Goal: Transaction & Acquisition: Book appointment/travel/reservation

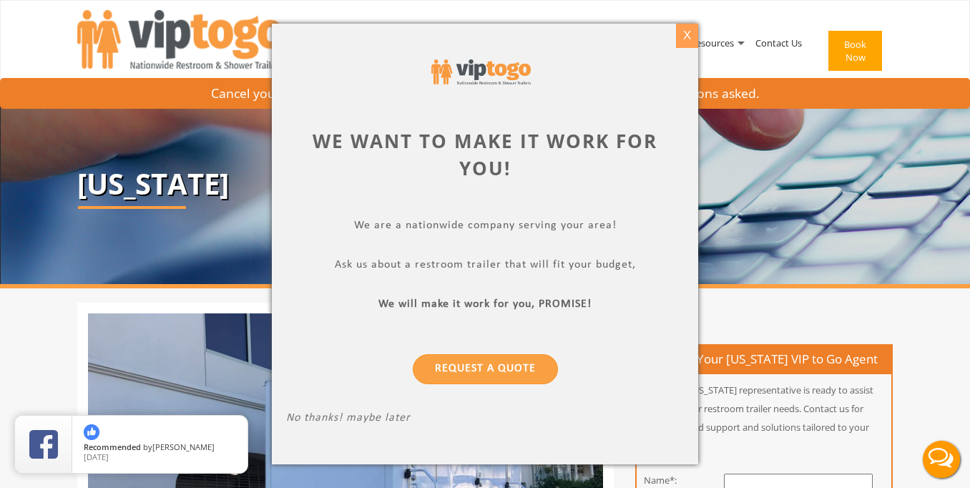
click at [690, 36] on div "X" at bounding box center [687, 36] width 22 height 24
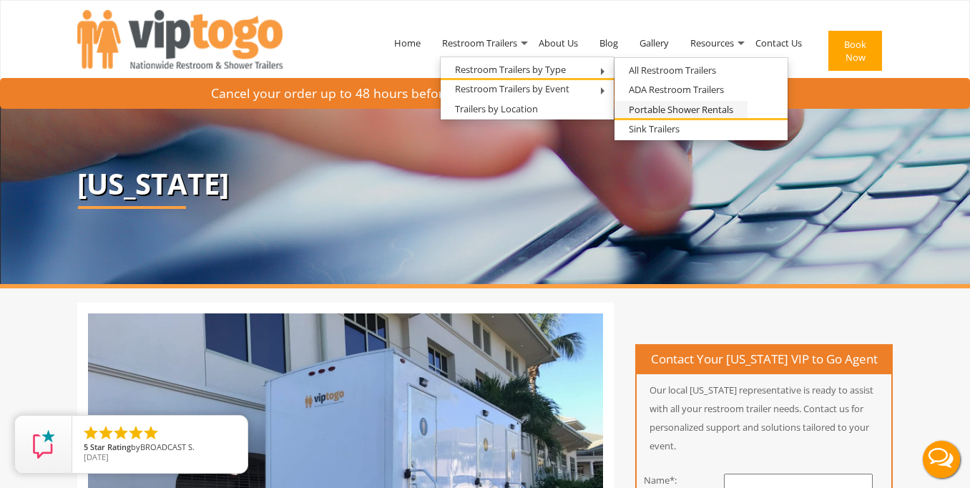
click at [663, 110] on link "Portable Shower Rentals" at bounding box center [681, 110] width 133 height 18
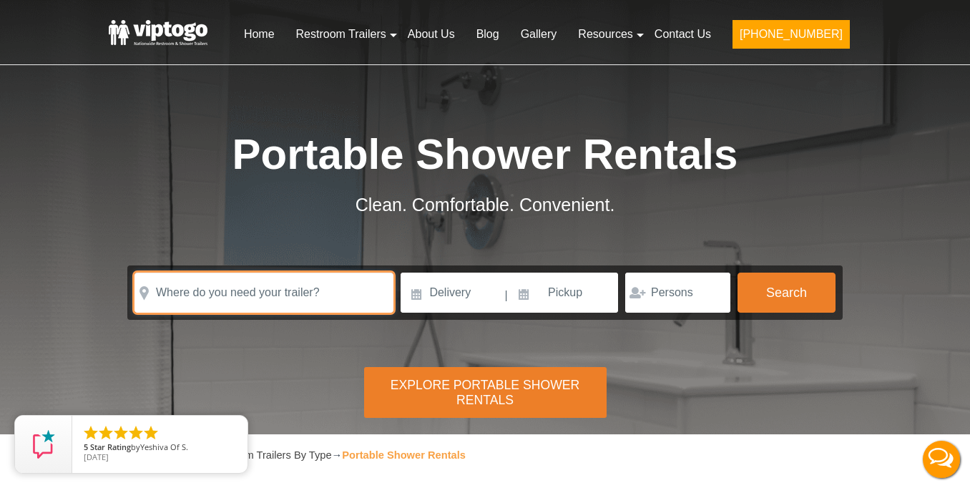
click at [303, 297] on input "text" at bounding box center [264, 293] width 259 height 40
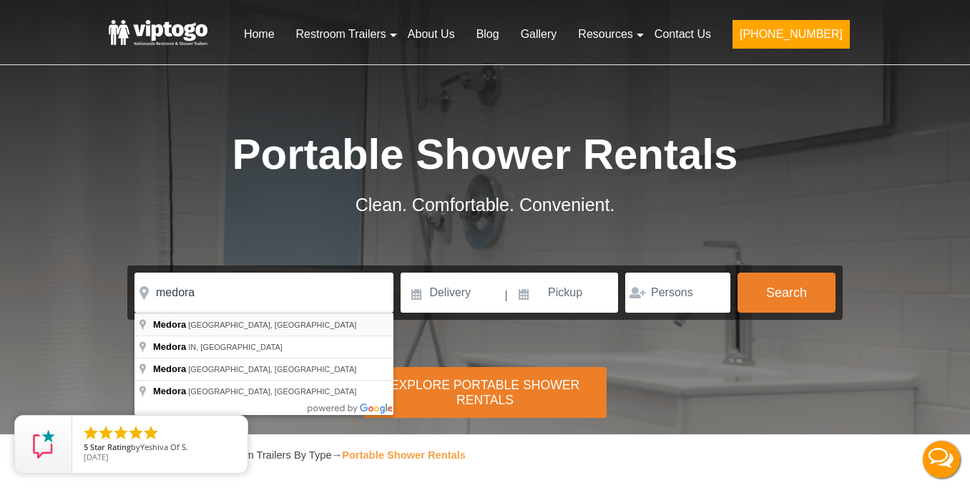
type input "Medora, ND, USA"
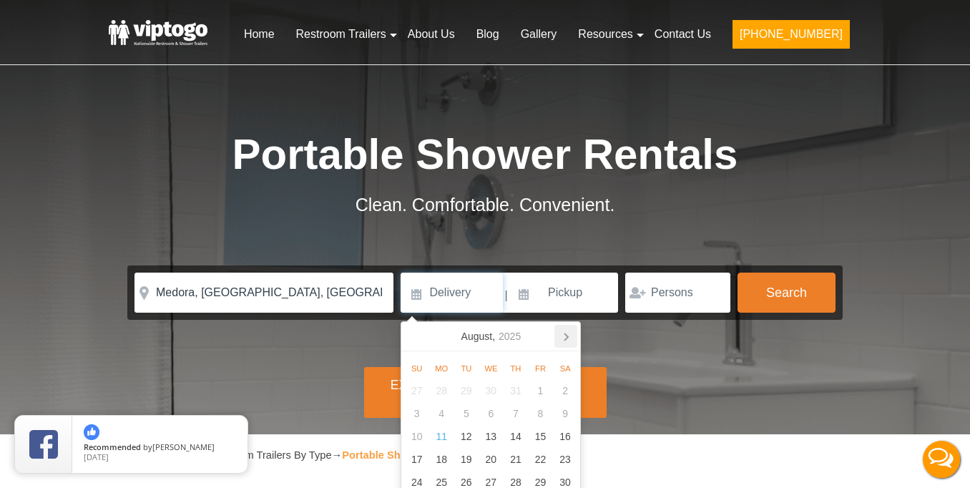
click at [568, 338] on icon at bounding box center [567, 336] width 4 height 7
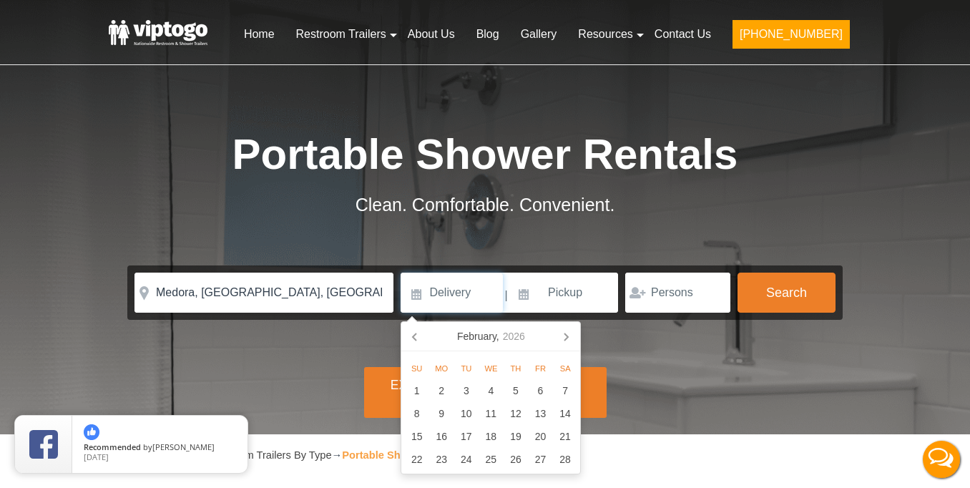
click at [568, 338] on icon at bounding box center [567, 336] width 4 height 7
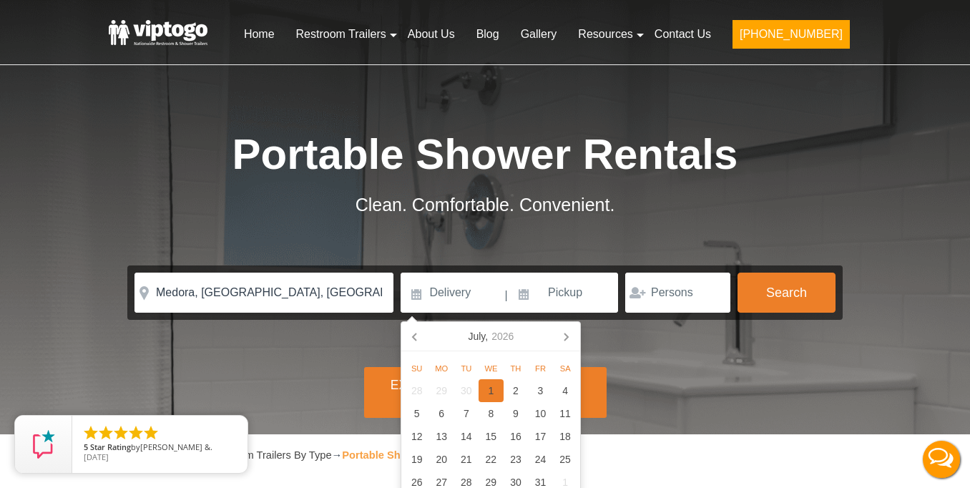
click at [491, 391] on div "1" at bounding box center [491, 390] width 25 height 23
type input "[DATE]"
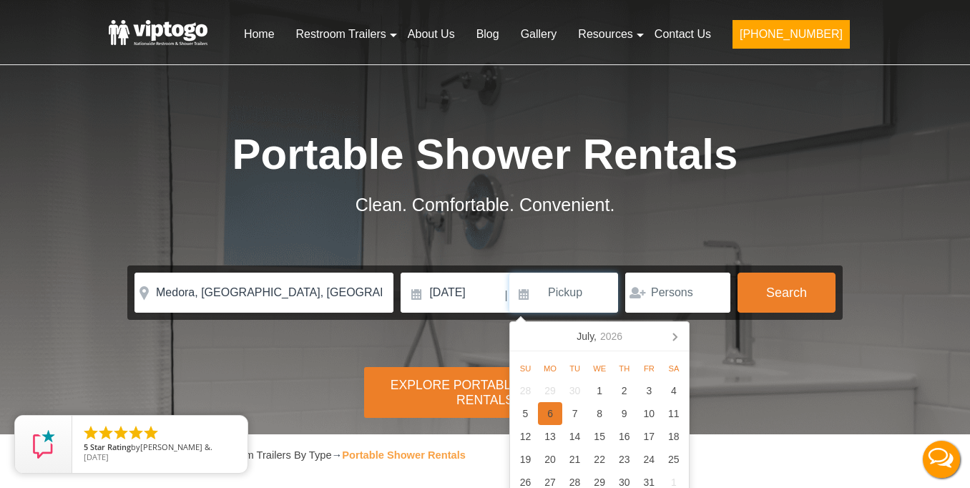
click at [552, 416] on div "6" at bounding box center [550, 413] width 25 height 23
type input "[DATE]"
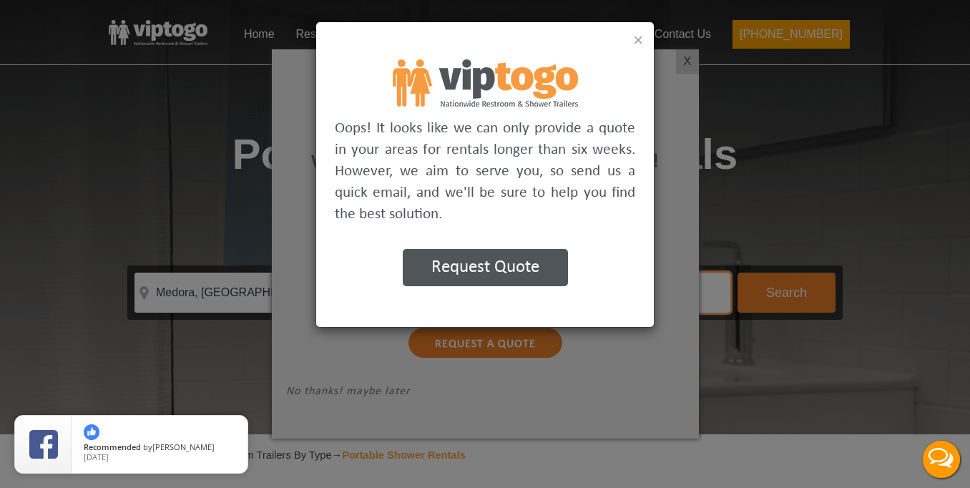
type input "100"
click at [638, 41] on button "×" at bounding box center [638, 39] width 10 height 17
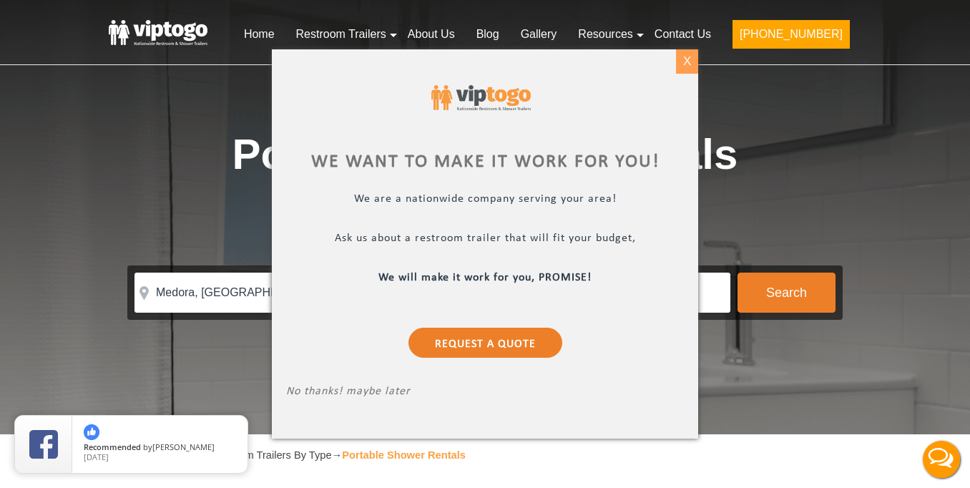
click at [689, 65] on div "X" at bounding box center [687, 61] width 22 height 24
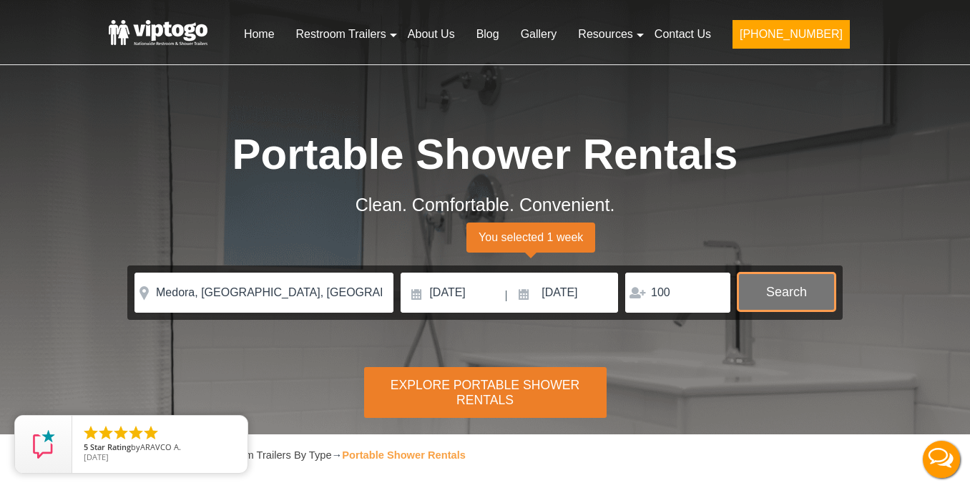
click at [804, 283] on button "Search" at bounding box center [787, 292] width 98 height 39
click at [787, 303] on button "Search" at bounding box center [787, 292] width 98 height 39
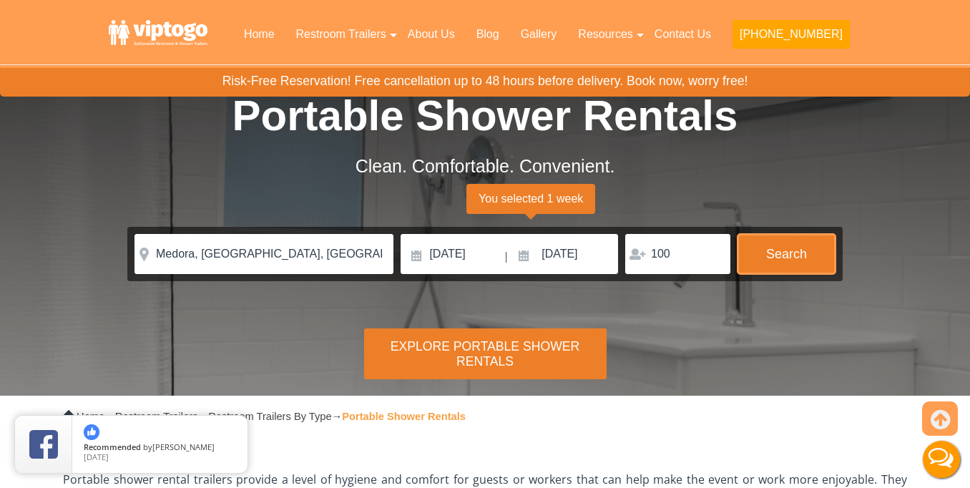
scroll to position [37, 0]
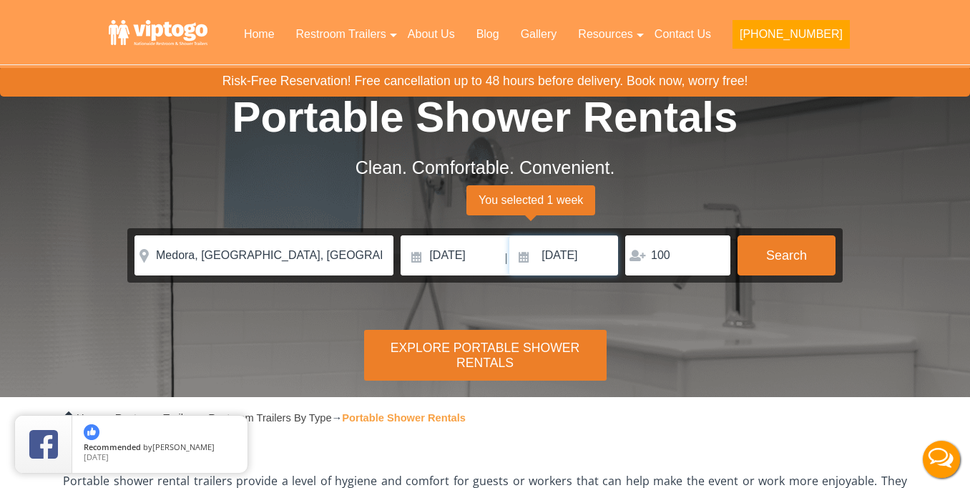
click at [562, 249] on input "[DATE]" at bounding box center [563, 255] width 109 height 40
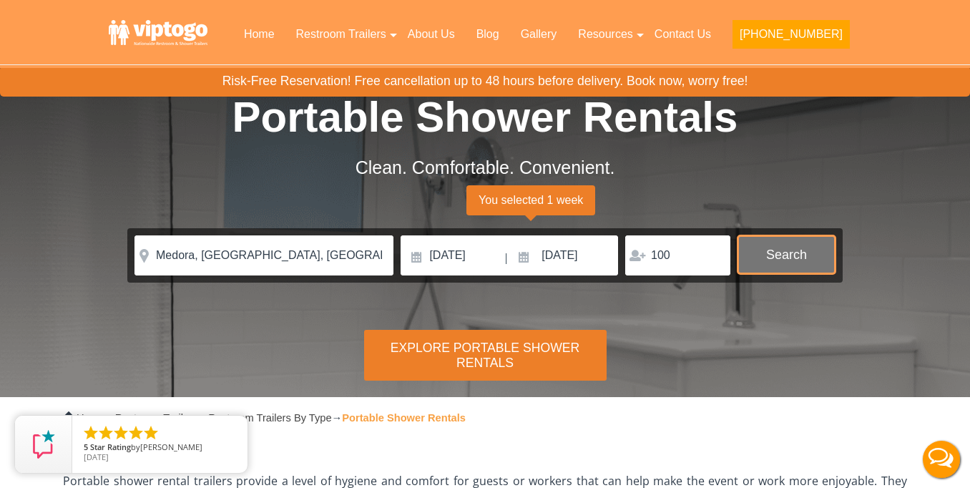
click at [776, 270] on button "Search" at bounding box center [787, 254] width 98 height 39
click at [569, 195] on span "You selected 1 week" at bounding box center [530, 200] width 129 height 30
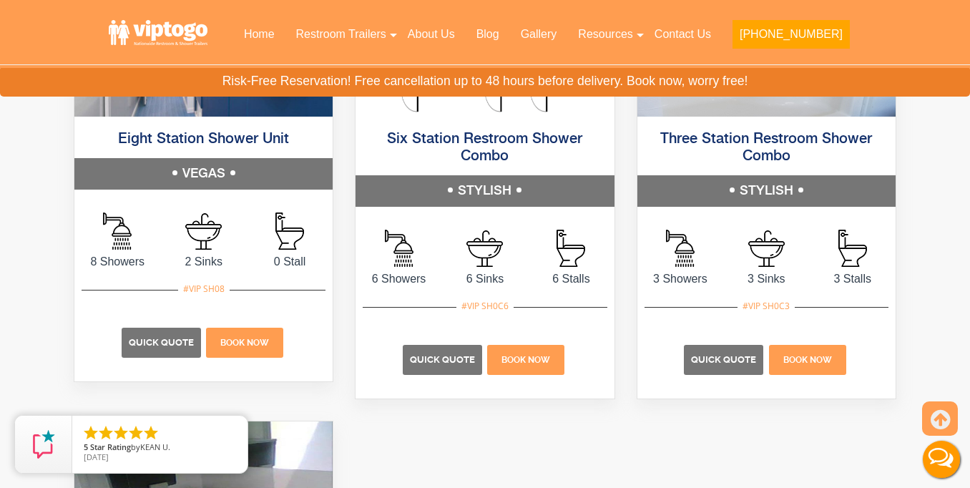
scroll to position [907, 0]
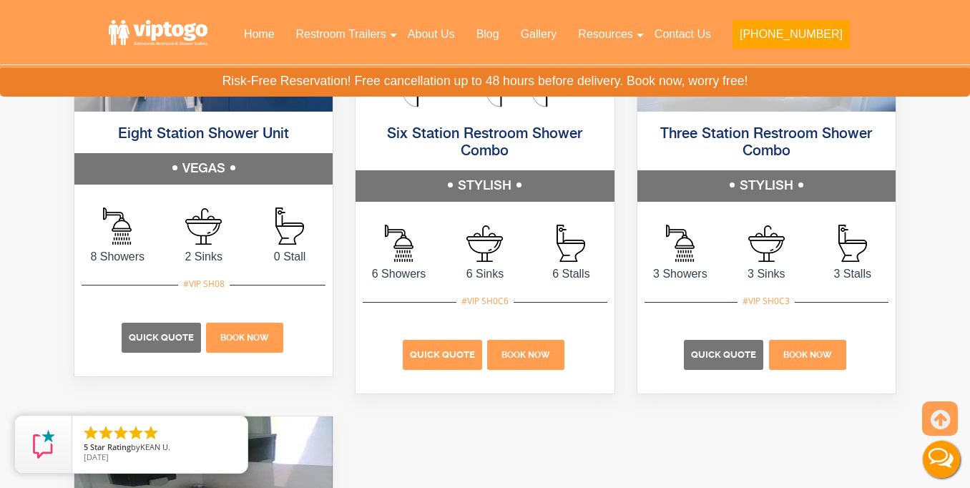
click at [446, 356] on span "Quick Quote" at bounding box center [442, 354] width 65 height 11
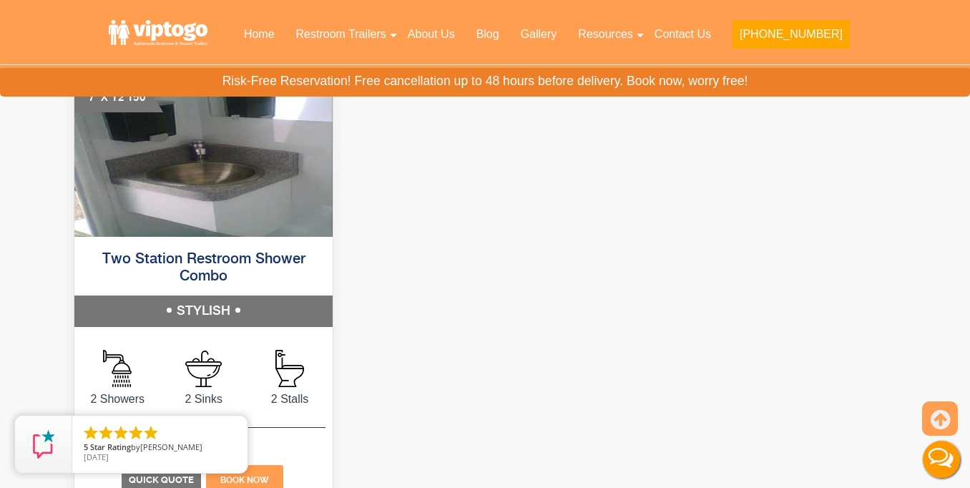
scroll to position [1019, 0]
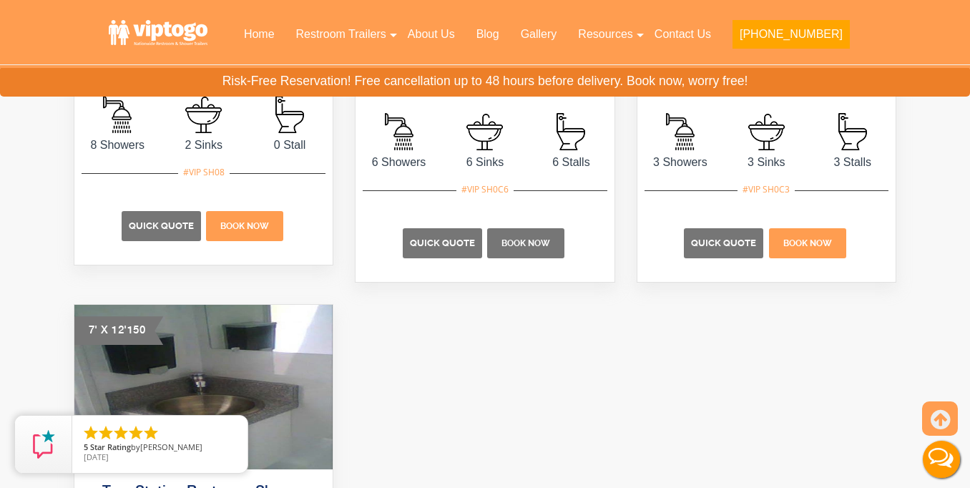
click at [529, 244] on span "Book Now" at bounding box center [526, 243] width 49 height 10
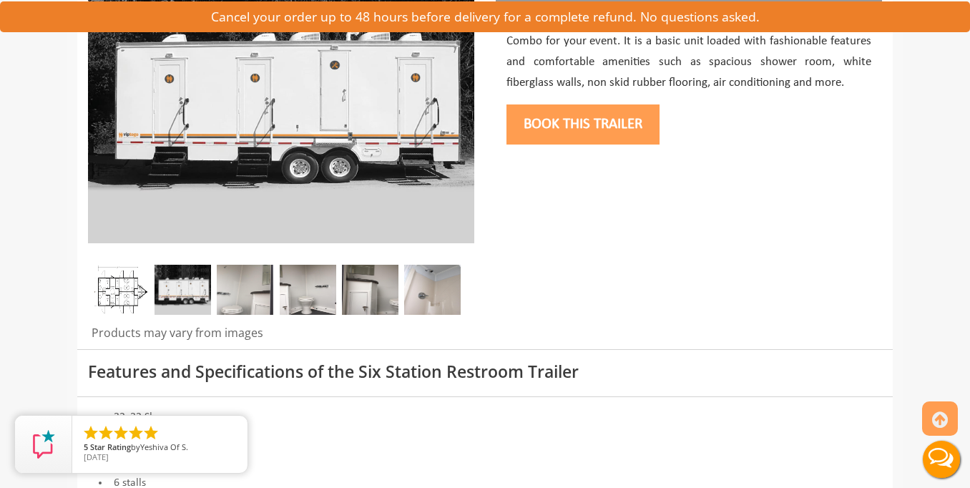
scroll to position [257, 0]
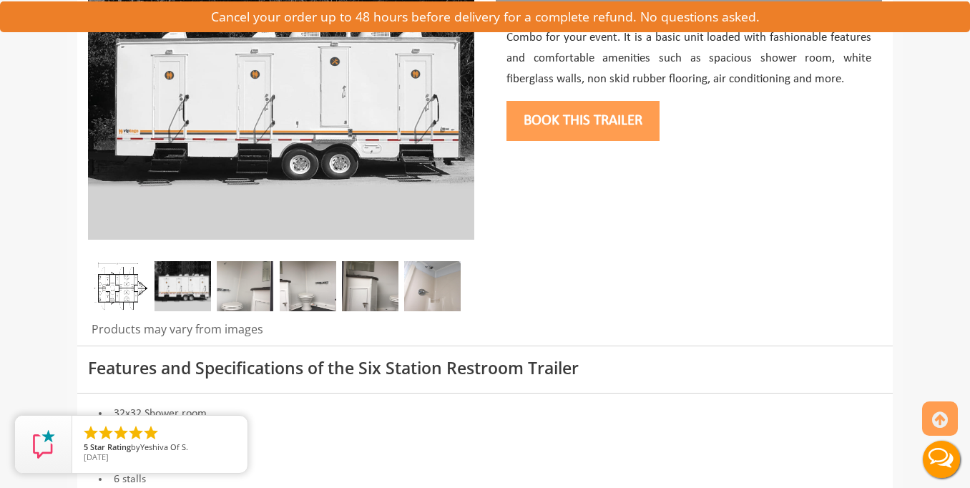
click at [361, 285] on img at bounding box center [370, 286] width 57 height 50
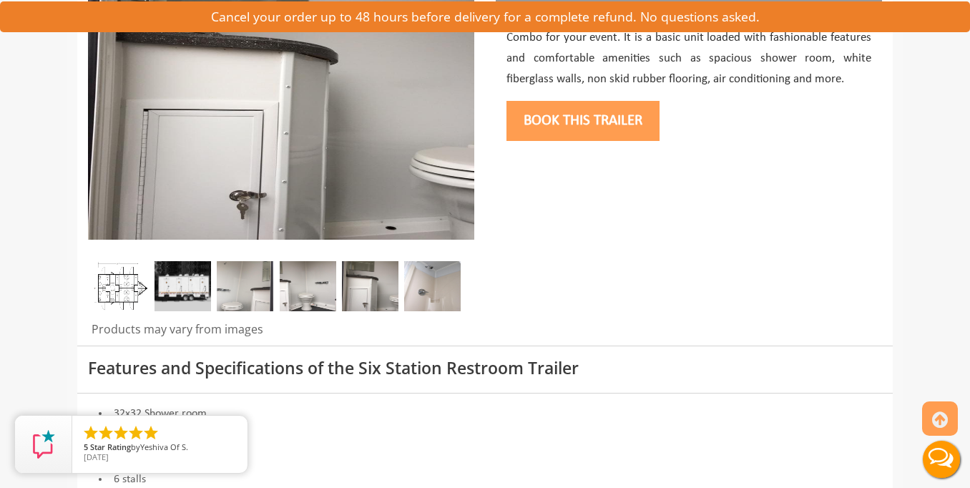
click at [322, 289] on img at bounding box center [308, 286] width 57 height 50
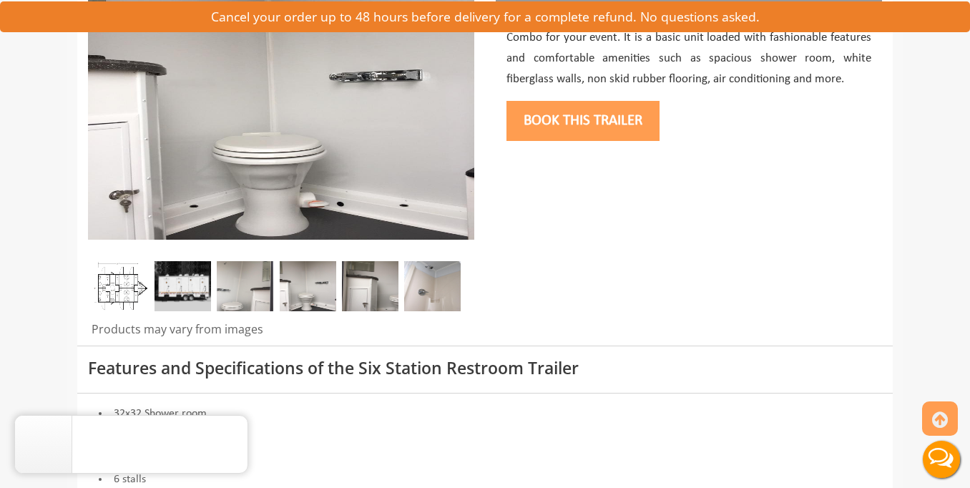
click at [251, 289] on img at bounding box center [245, 286] width 57 height 50
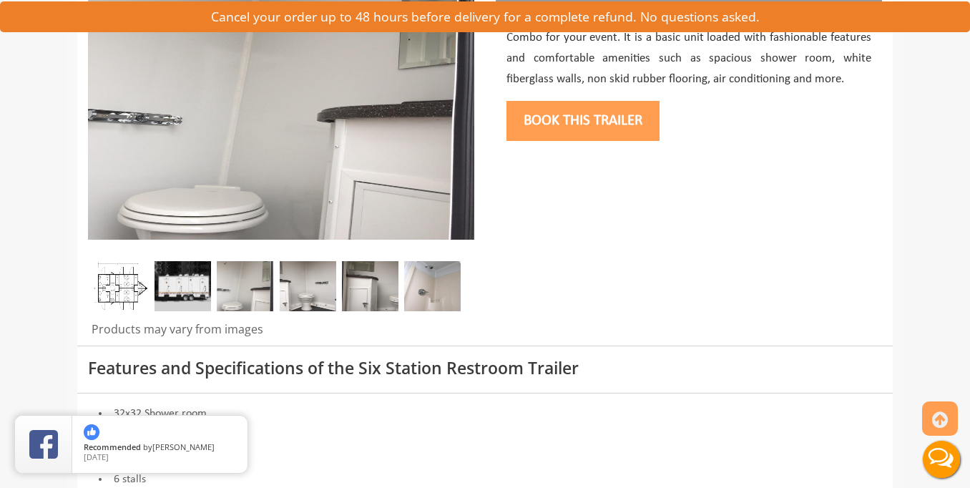
click at [446, 291] on img at bounding box center [432, 286] width 57 height 50
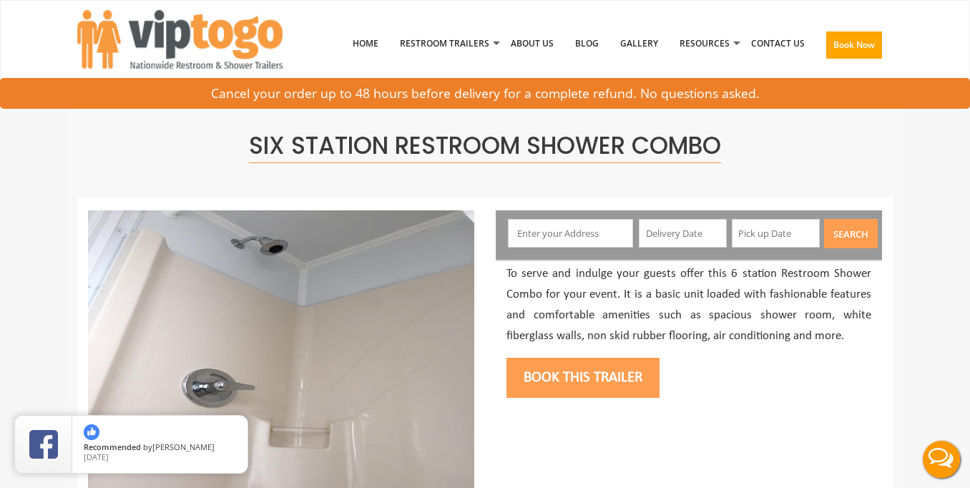
scroll to position [0, 0]
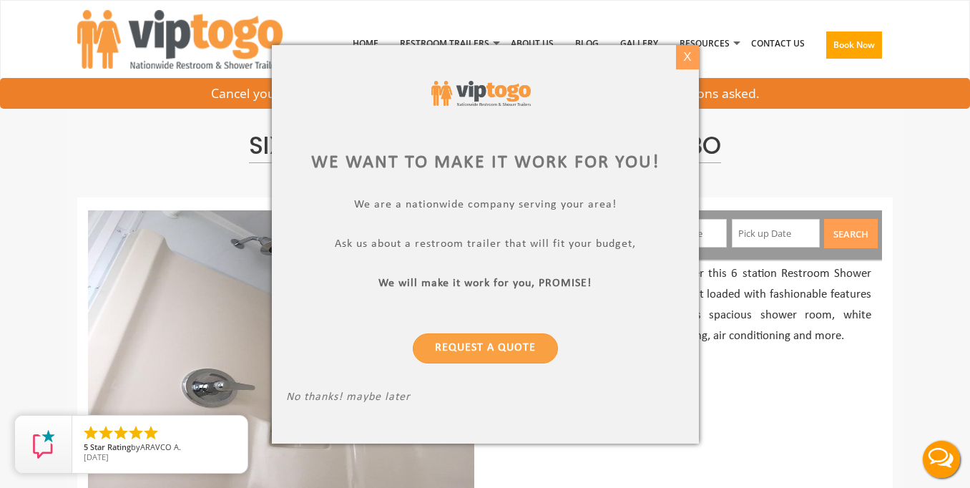
click at [685, 55] on div "X" at bounding box center [687, 57] width 22 height 24
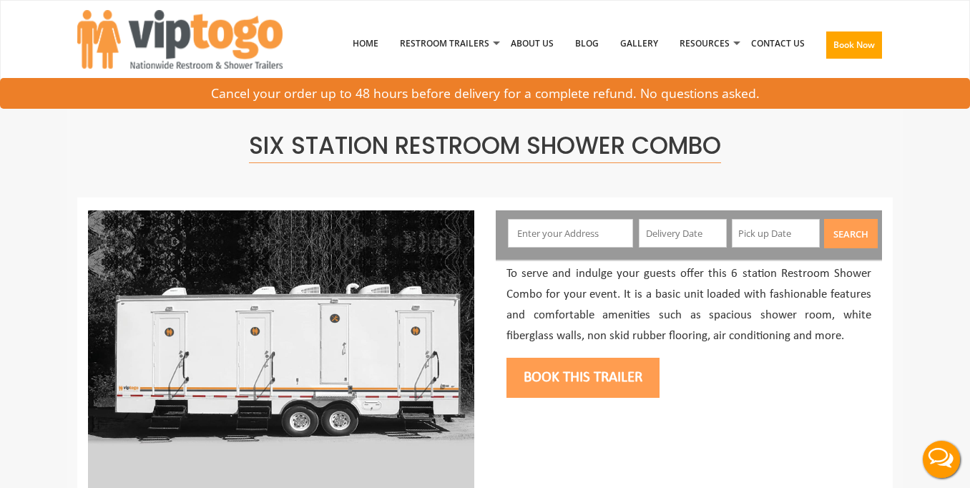
click at [560, 230] on input "text" at bounding box center [571, 233] width 126 height 29
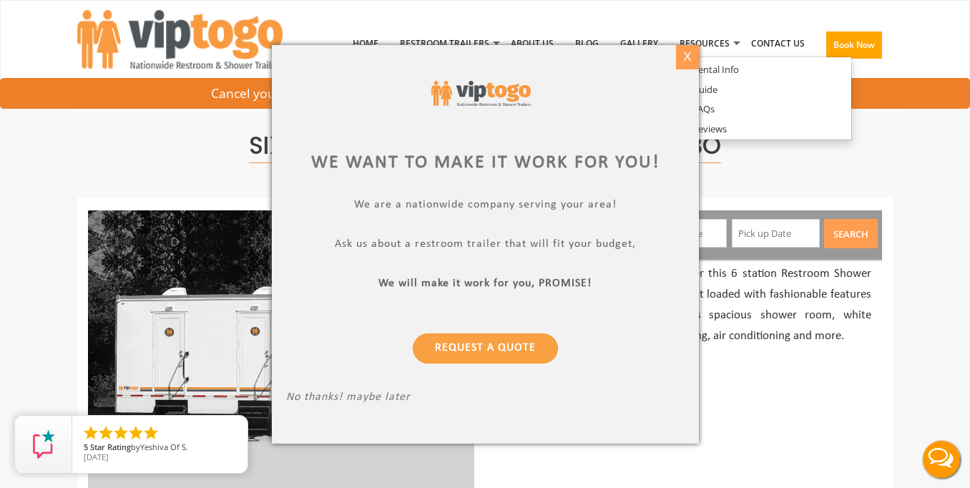
click at [689, 57] on div "X" at bounding box center [687, 57] width 22 height 24
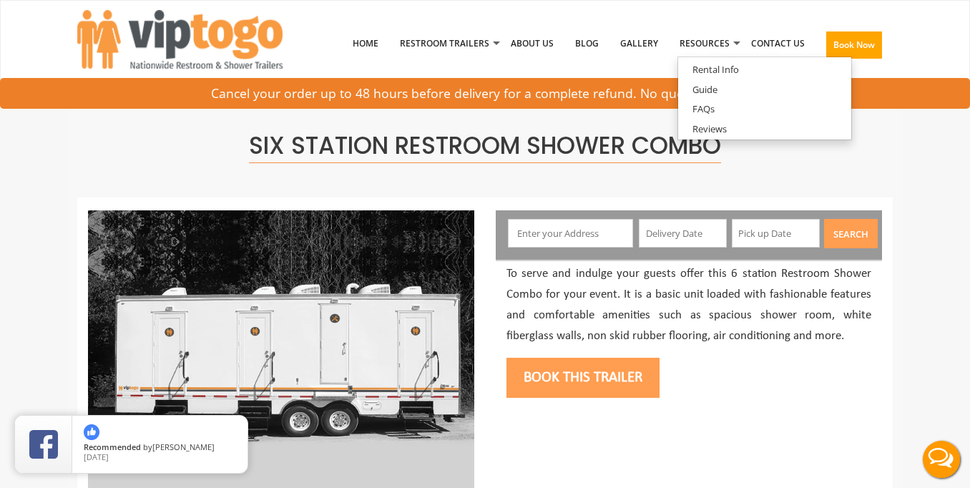
click at [563, 235] on input "text" at bounding box center [571, 233] width 126 height 29
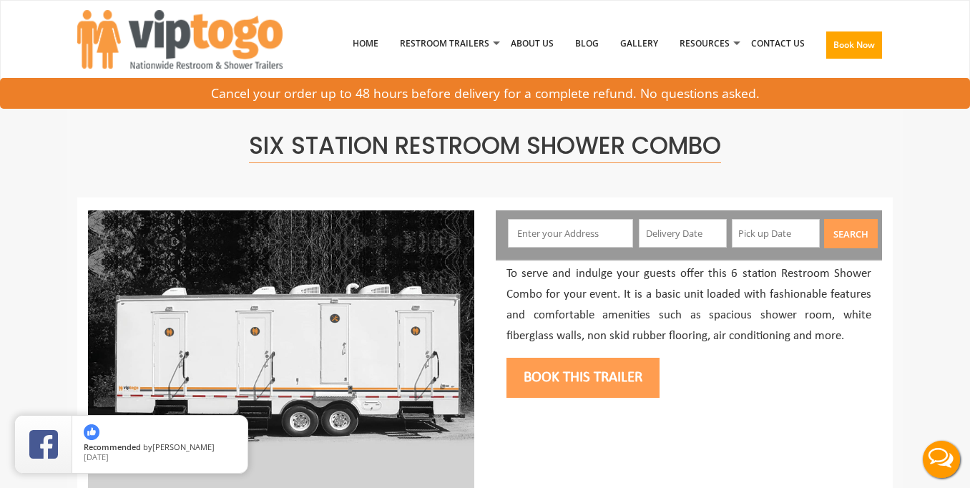
paste input "[STREET_ADDRESS][DEMOGRAPHIC_DATA]"
type input "[STREET_ADDRESS][DEMOGRAPHIC_DATA]"
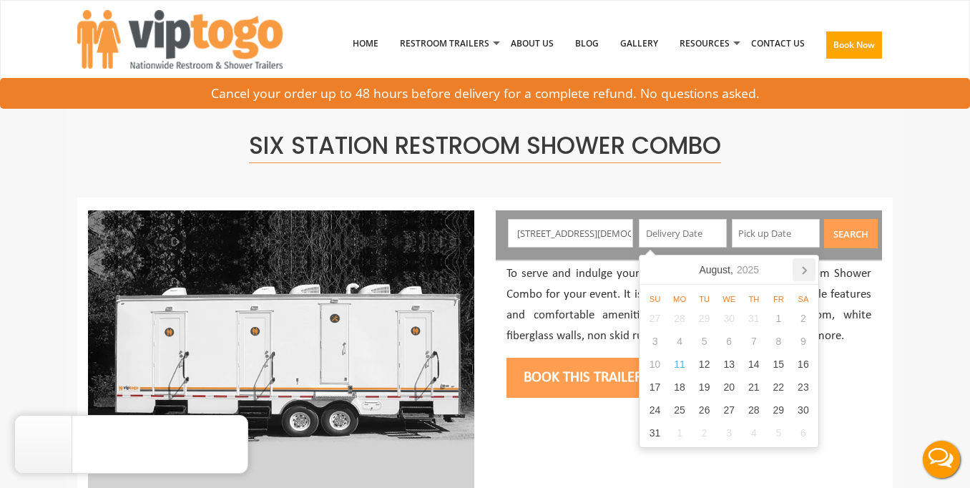
click at [806, 272] on icon at bounding box center [805, 270] width 4 height 7
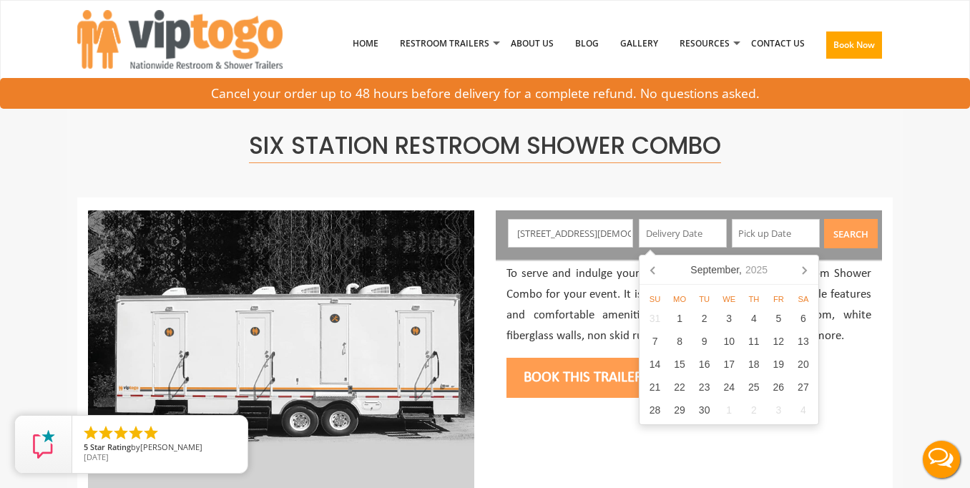
click at [806, 272] on icon at bounding box center [805, 270] width 4 height 7
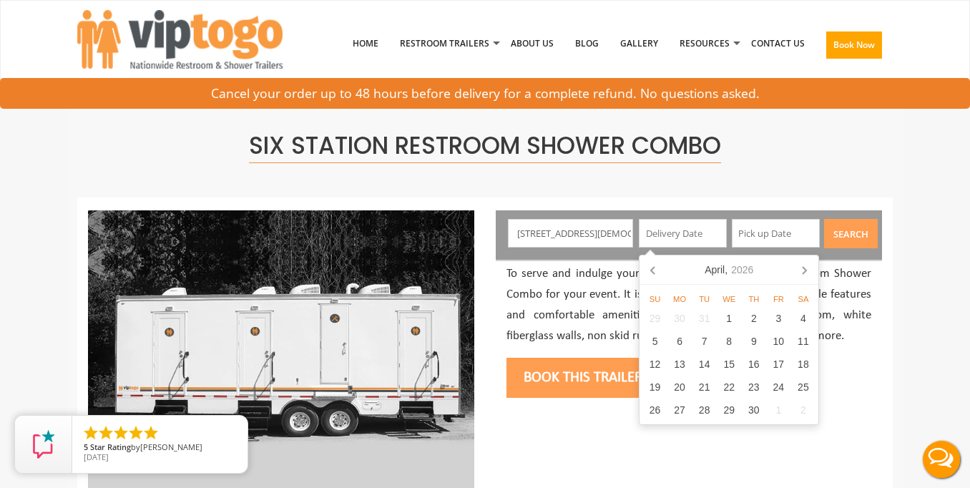
click at [806, 272] on icon at bounding box center [805, 270] width 4 height 7
click at [727, 318] on div "1" at bounding box center [729, 318] width 25 height 23
type input "[DATE]"
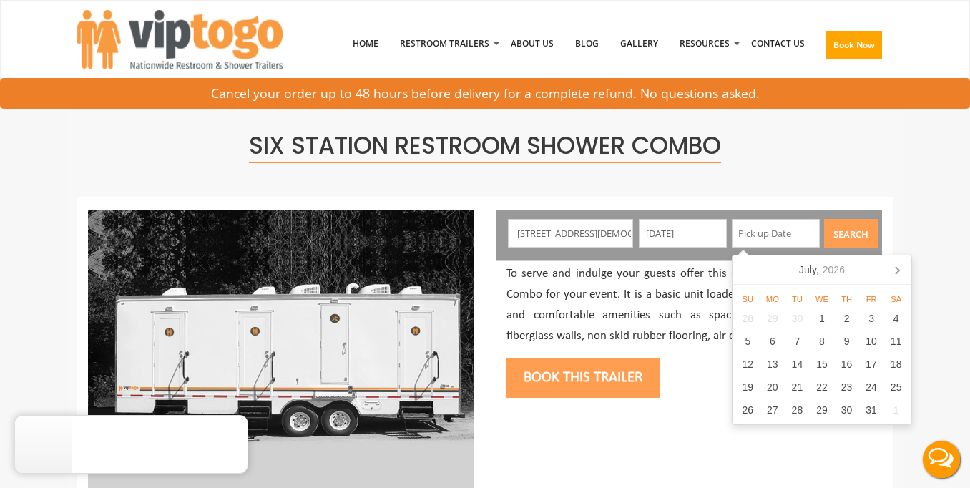
click at [771, 233] on input "text" at bounding box center [776, 233] width 88 height 29
click at [773, 341] on div "6" at bounding box center [773, 341] width 25 height 23
type input "[DATE]"
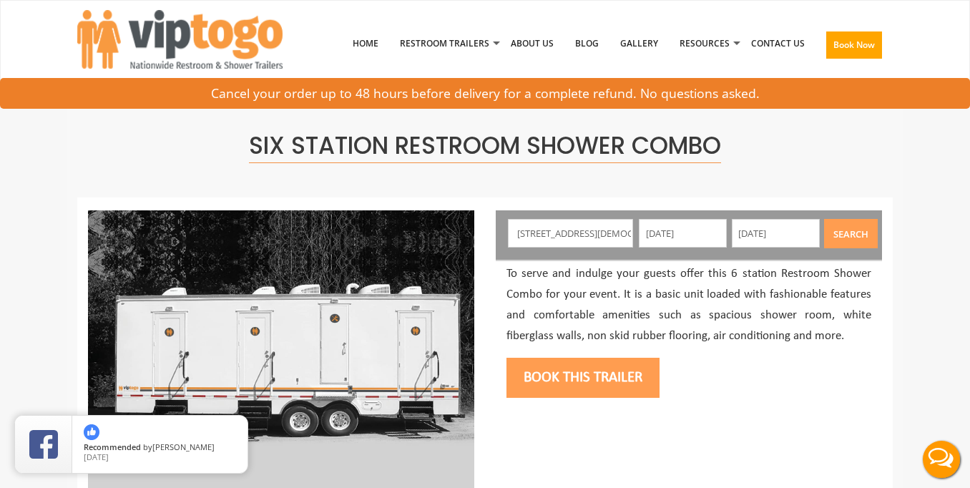
click at [852, 236] on button "Search" at bounding box center [851, 233] width 54 height 29
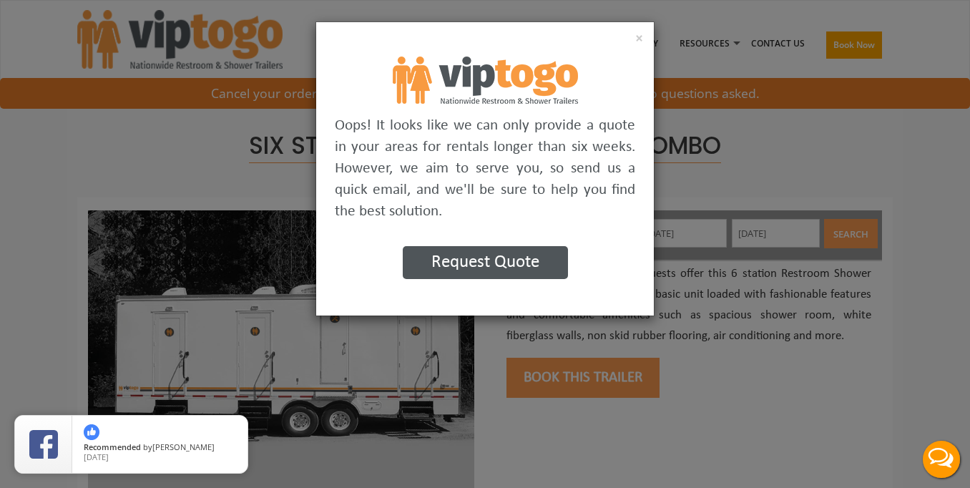
click at [508, 256] on button "Request Quote" at bounding box center [485, 262] width 165 height 33
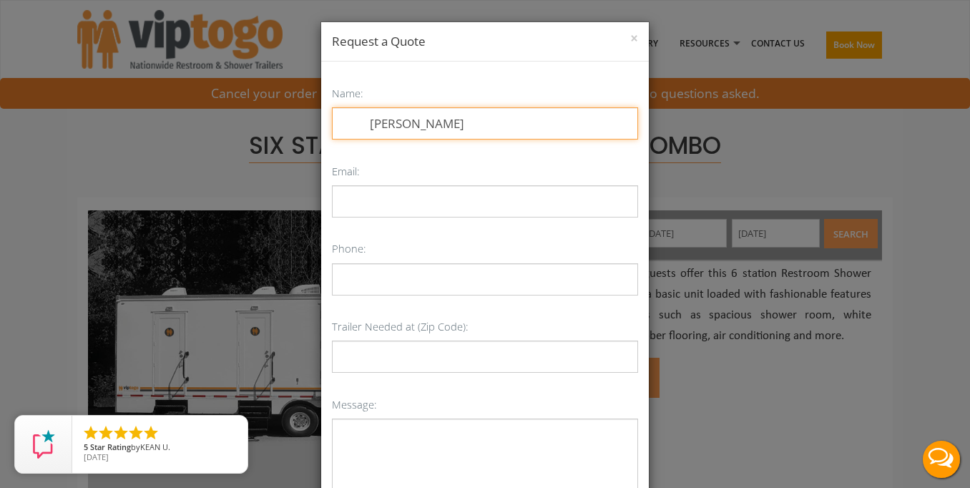
type input "[PERSON_NAME]"
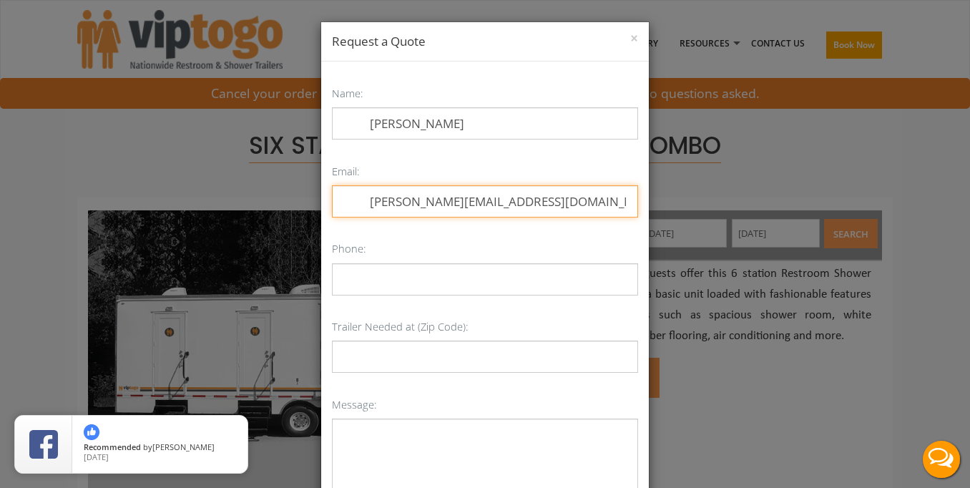
type input "[PERSON_NAME][EMAIL_ADDRESS][DOMAIN_NAME]"
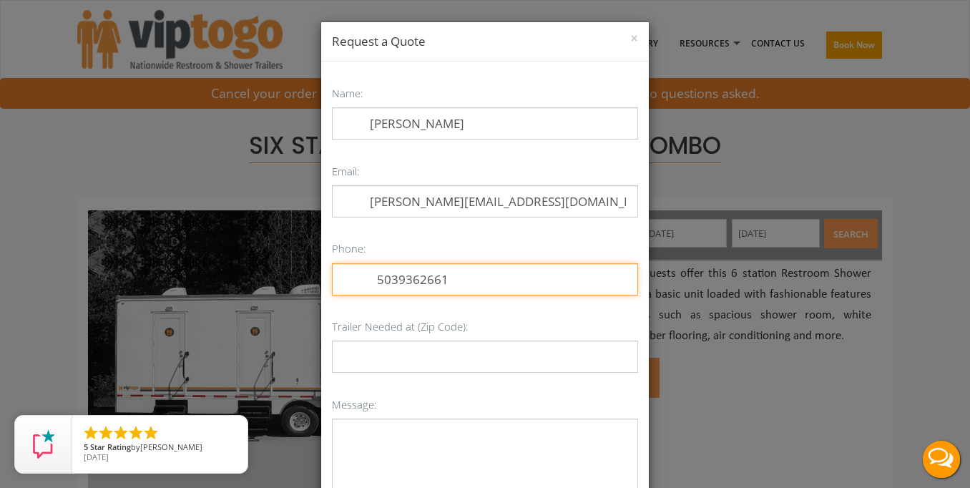
type input "5039362661"
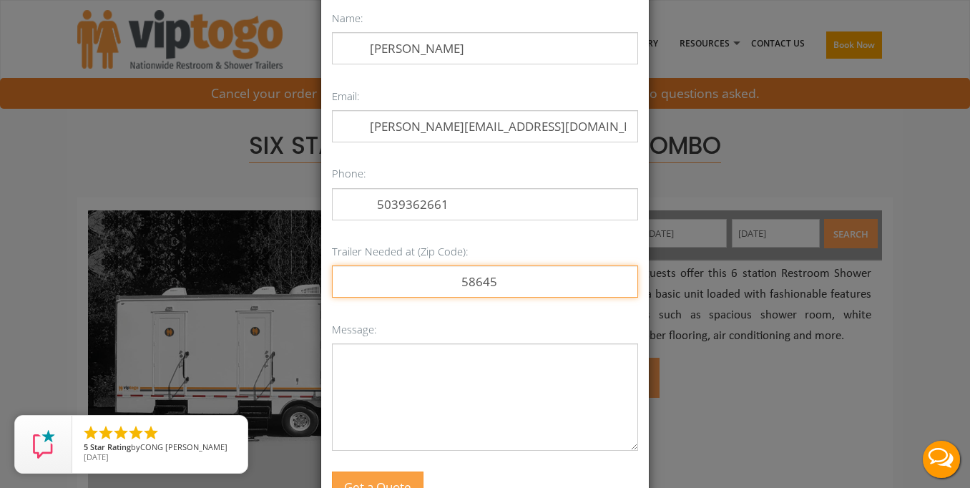
scroll to position [87, 0]
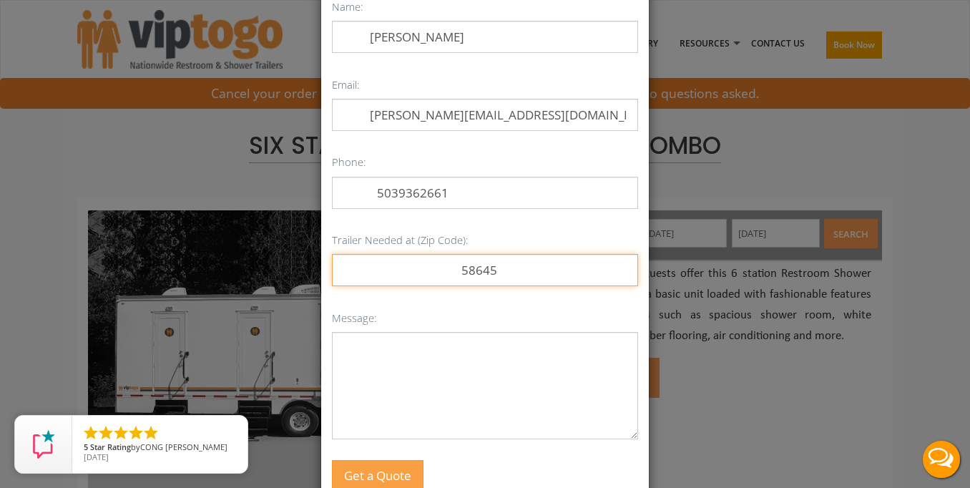
type input "58645"
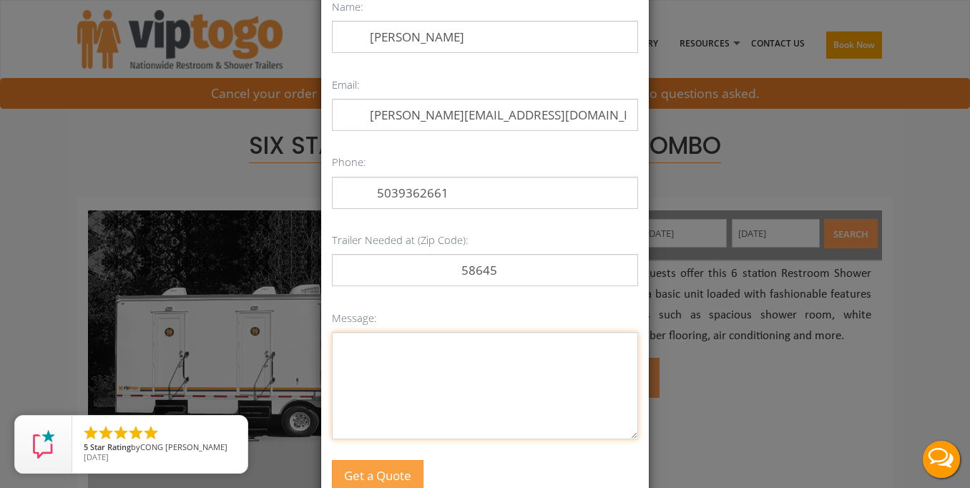
click at [433, 381] on textarea "Message:" at bounding box center [485, 385] width 306 height 107
type textarea "h"
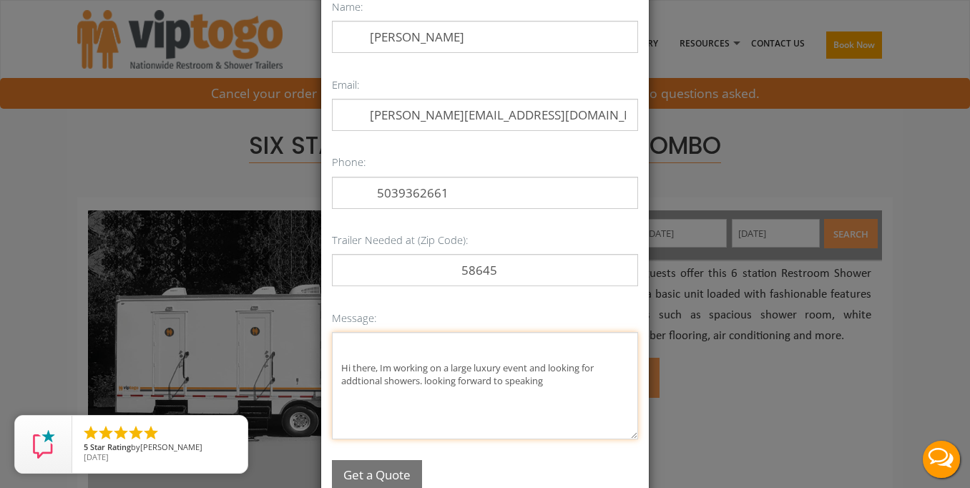
type textarea "Hi there, Im working on a large luxury event and looking for addtional showers.…"
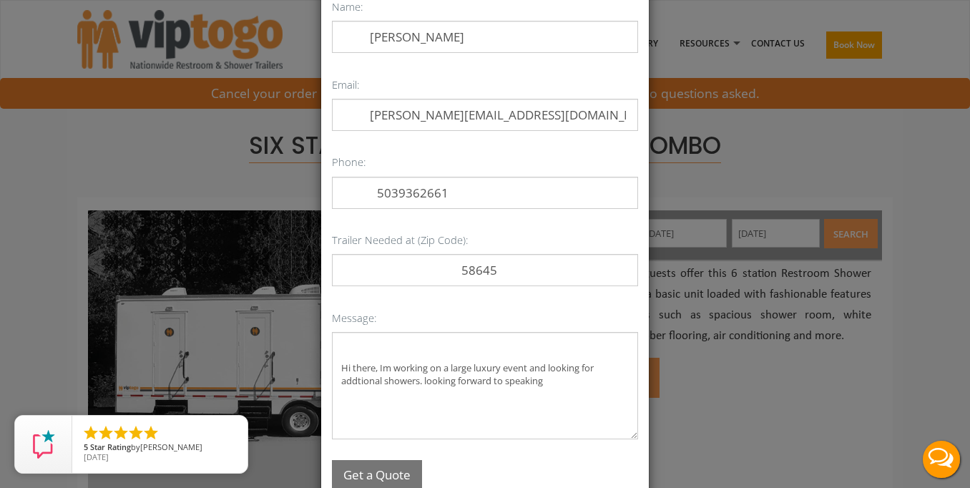
click at [396, 466] on button "Get a Quote" at bounding box center [377, 475] width 90 height 31
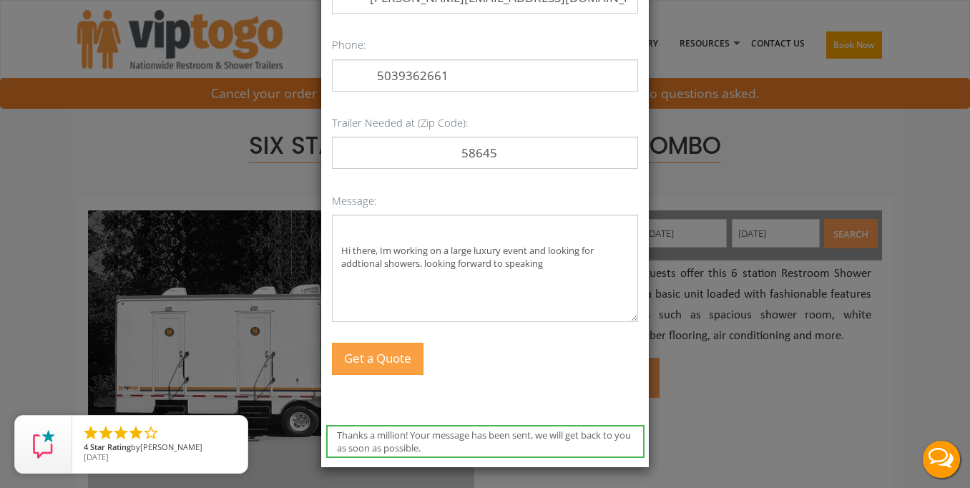
scroll to position [203, 0]
